Goal: Task Accomplishment & Management: Use online tool/utility

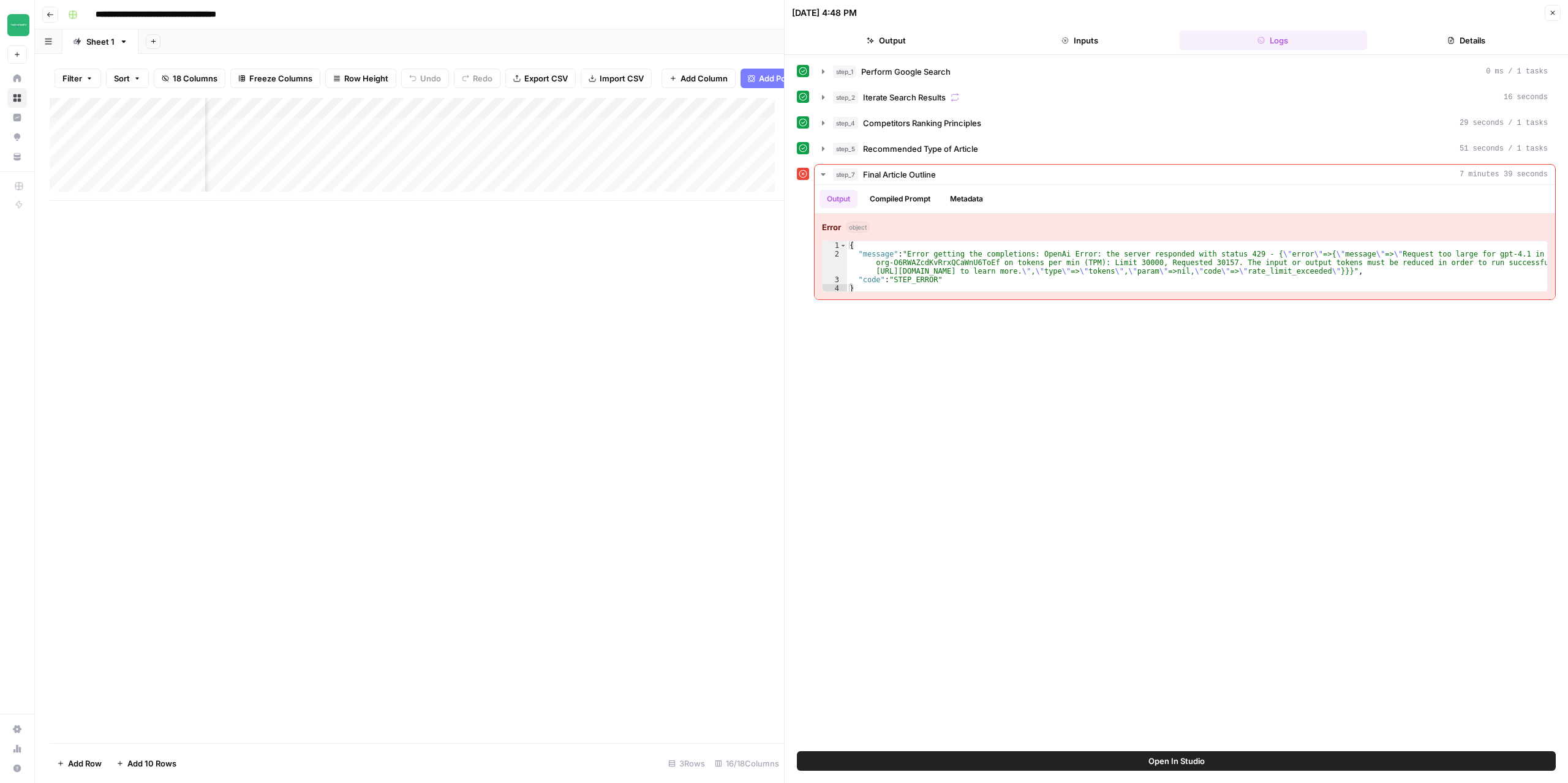
scroll to position [0, 1181]
click at [550, 117] on div "Add Column" at bounding box center [416, 149] width 734 height 103
click at [509, 238] on span "Edit Workflow" at bounding box center [523, 238] width 107 height 12
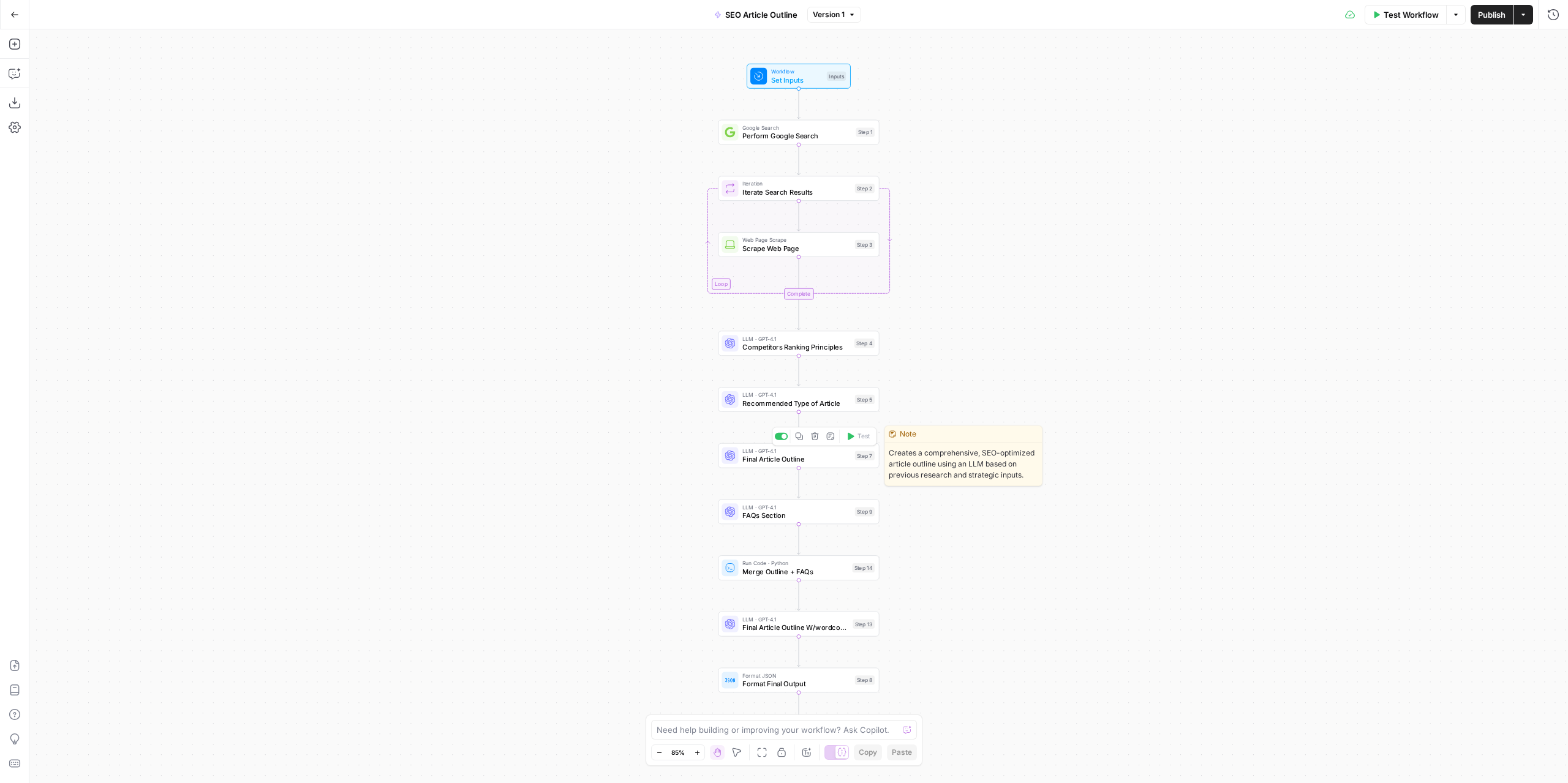
click at [785, 464] on span "Final Article Outline" at bounding box center [797, 459] width 108 height 10
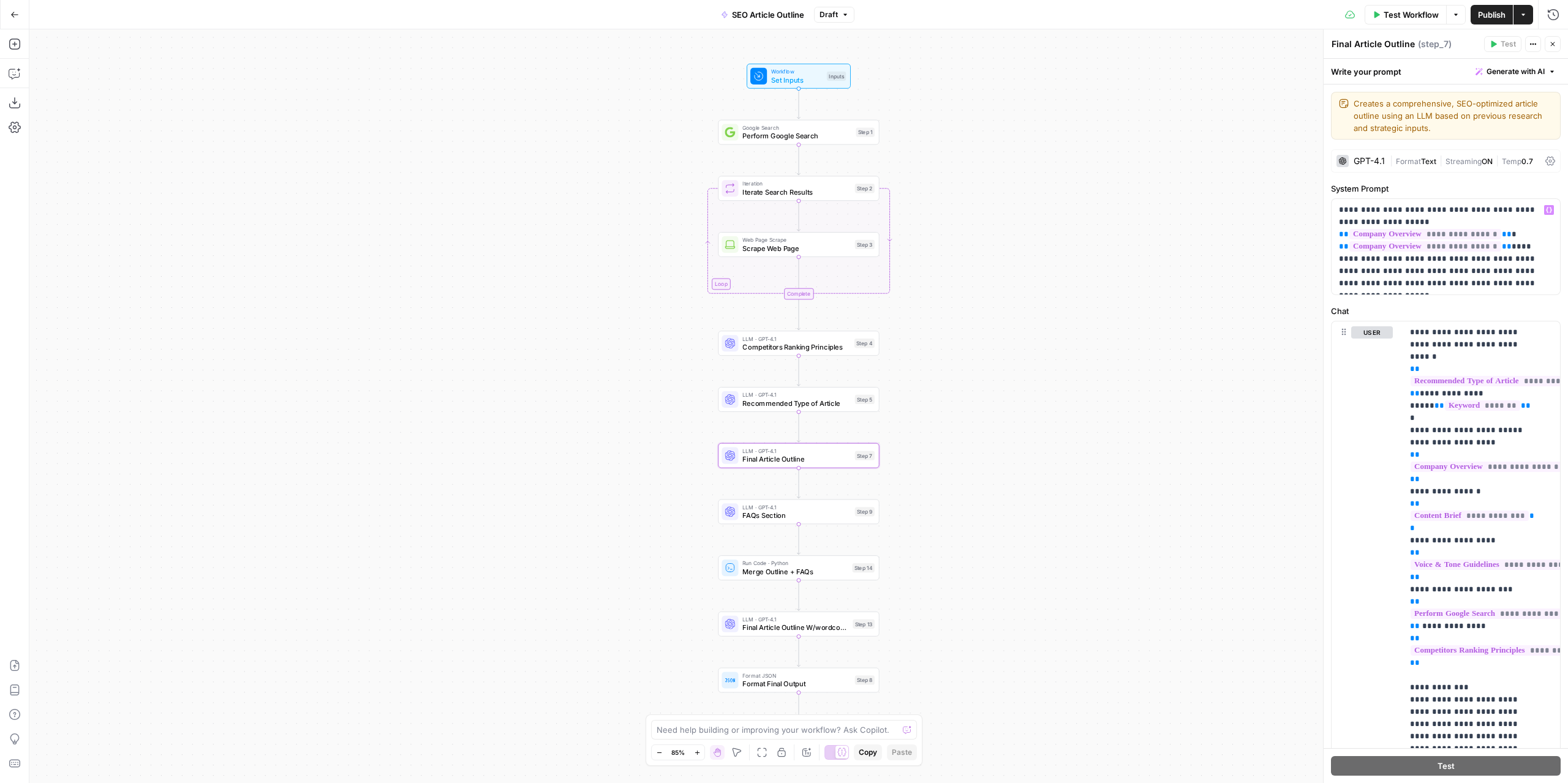
click at [1377, 150] on div "GPT-4.1 | Format Text | Streaming ON | Temp 0.7" at bounding box center [1445, 161] width 229 height 23
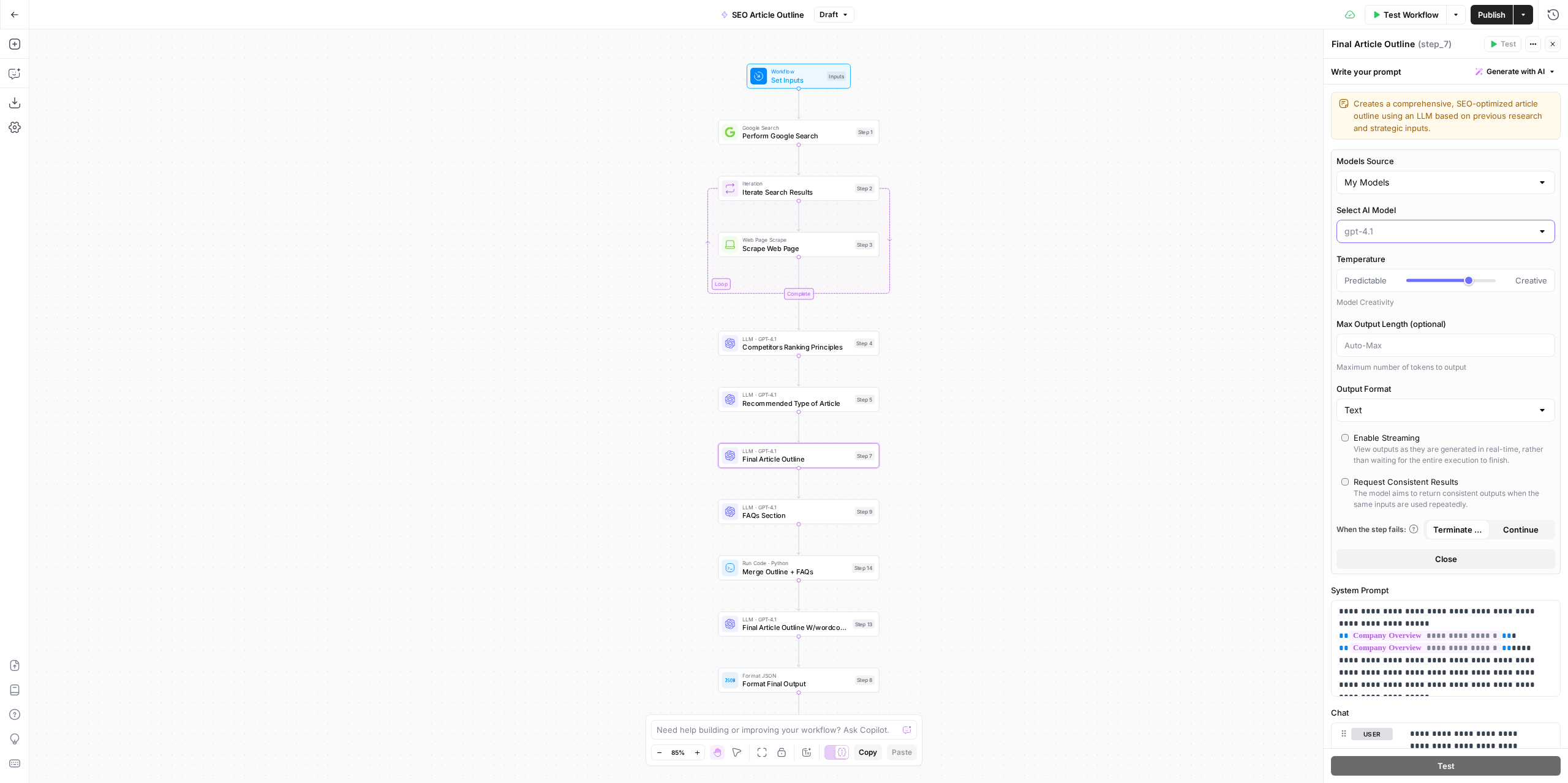
click at [1377, 234] on input "Select AI Model" at bounding box center [1438, 231] width 188 height 12
click at [1387, 309] on span "gpt-4.1-mini" at bounding box center [1439, 313] width 184 height 12
type input "gpt-4.1-mini"
click at [1491, 14] on span "Publish" at bounding box center [1492, 15] width 27 height 12
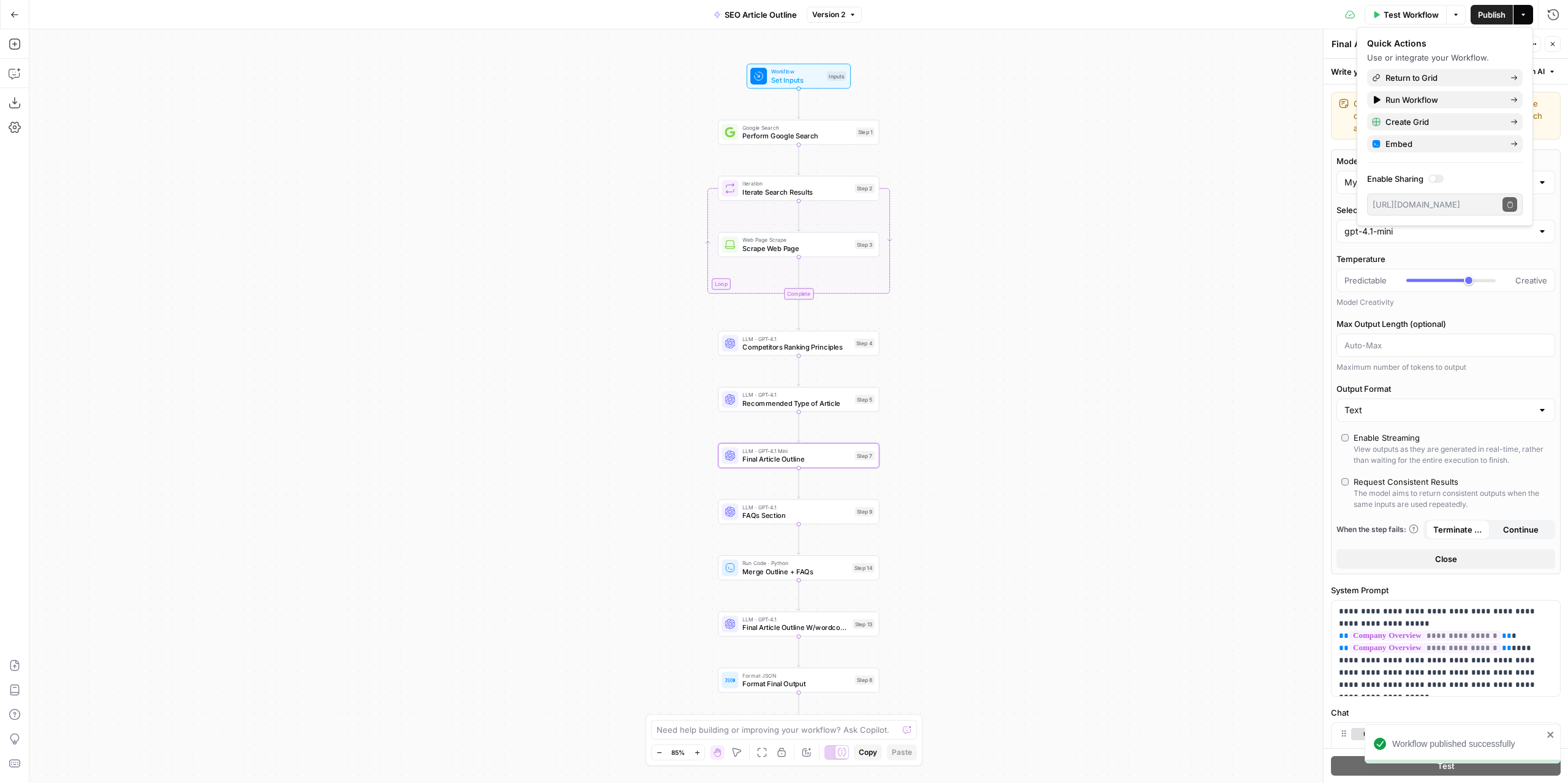
click at [1383, 16] on span "Test Workflow" at bounding box center [1411, 15] width 55 height 12
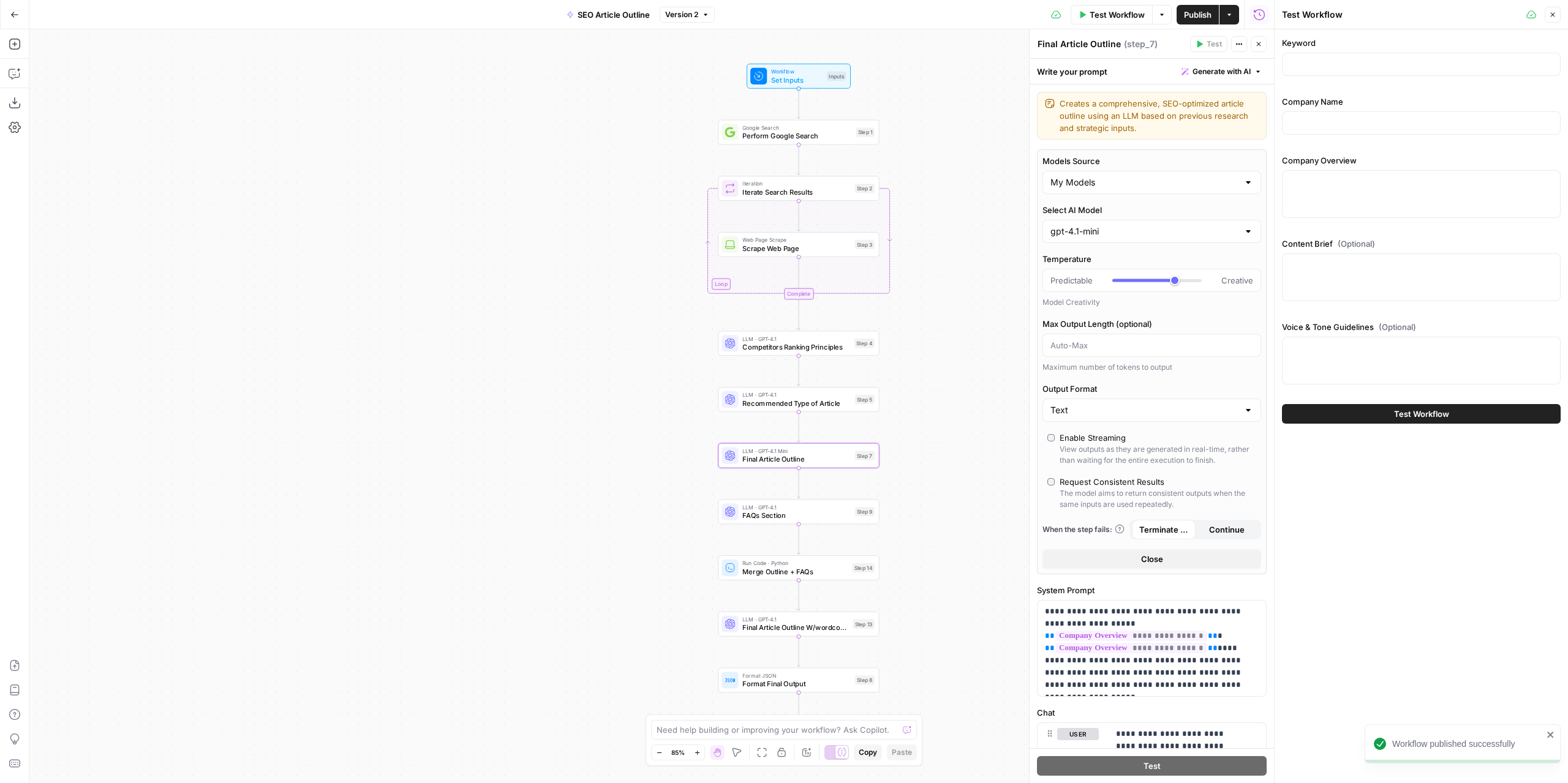
click at [1550, 15] on icon "button" at bounding box center [1553, 15] width 8 height 8
